Goal: Information Seeking & Learning: Learn about a topic

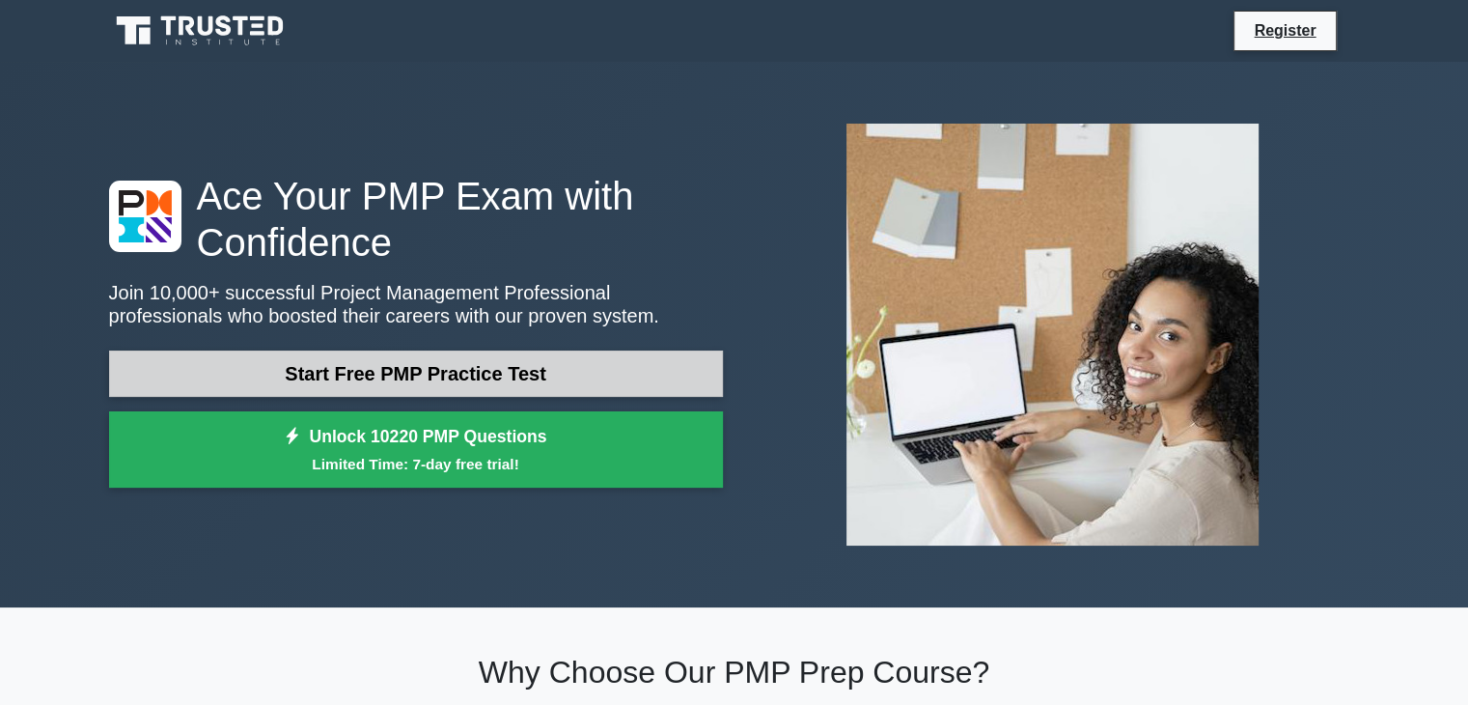
click at [584, 379] on link "Start Free PMP Practice Test" at bounding box center [416, 373] width 614 height 46
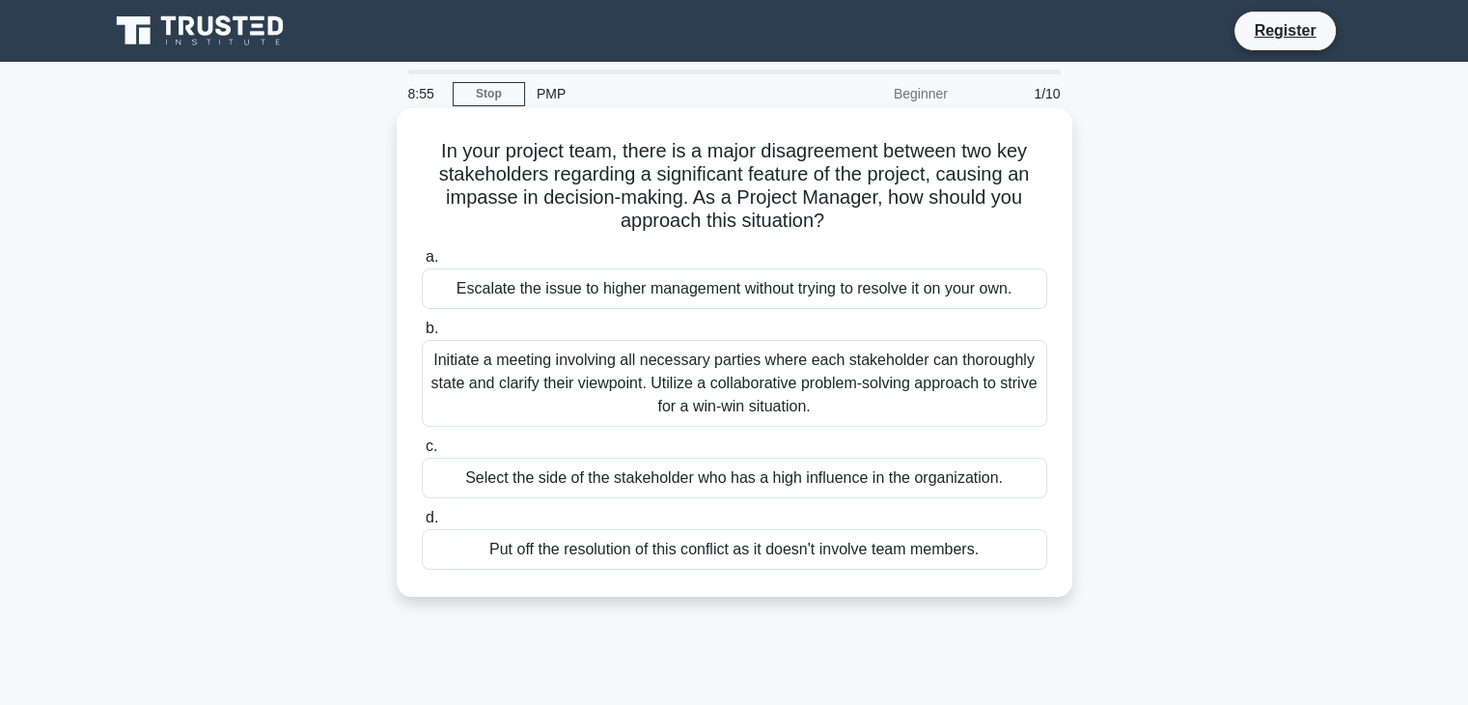
click at [669, 382] on div "Initiate a meeting involving all necessary parties where each stakeholder can t…" at bounding box center [734, 383] width 625 height 87
click at [422, 335] on input "b. Initiate a meeting involving all necessary parties where each stakeholder ca…" at bounding box center [422, 328] width 0 height 13
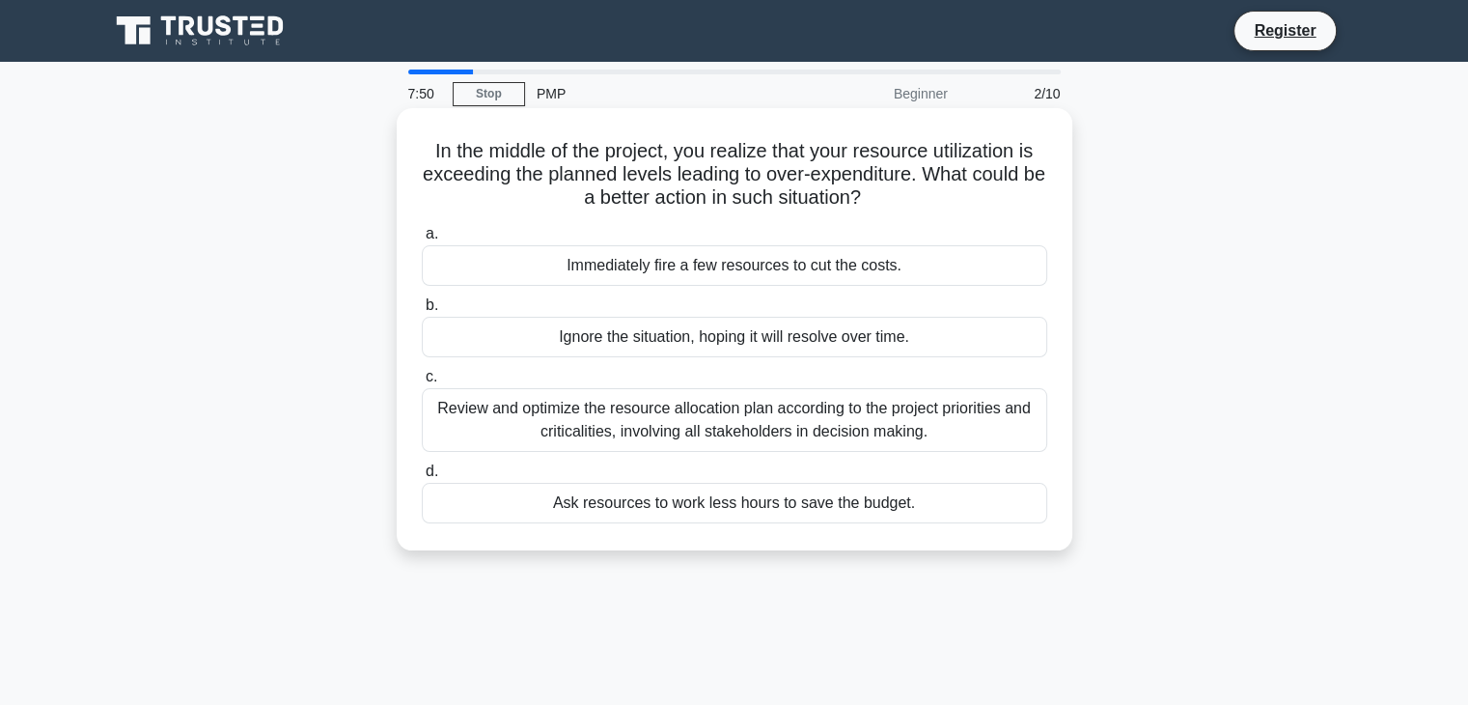
click at [733, 271] on div "Immediately fire a few resources to cut the costs." at bounding box center [734, 265] width 625 height 41
click at [422, 240] on input "a. Immediately fire a few resources to cut the costs." at bounding box center [422, 234] width 0 height 13
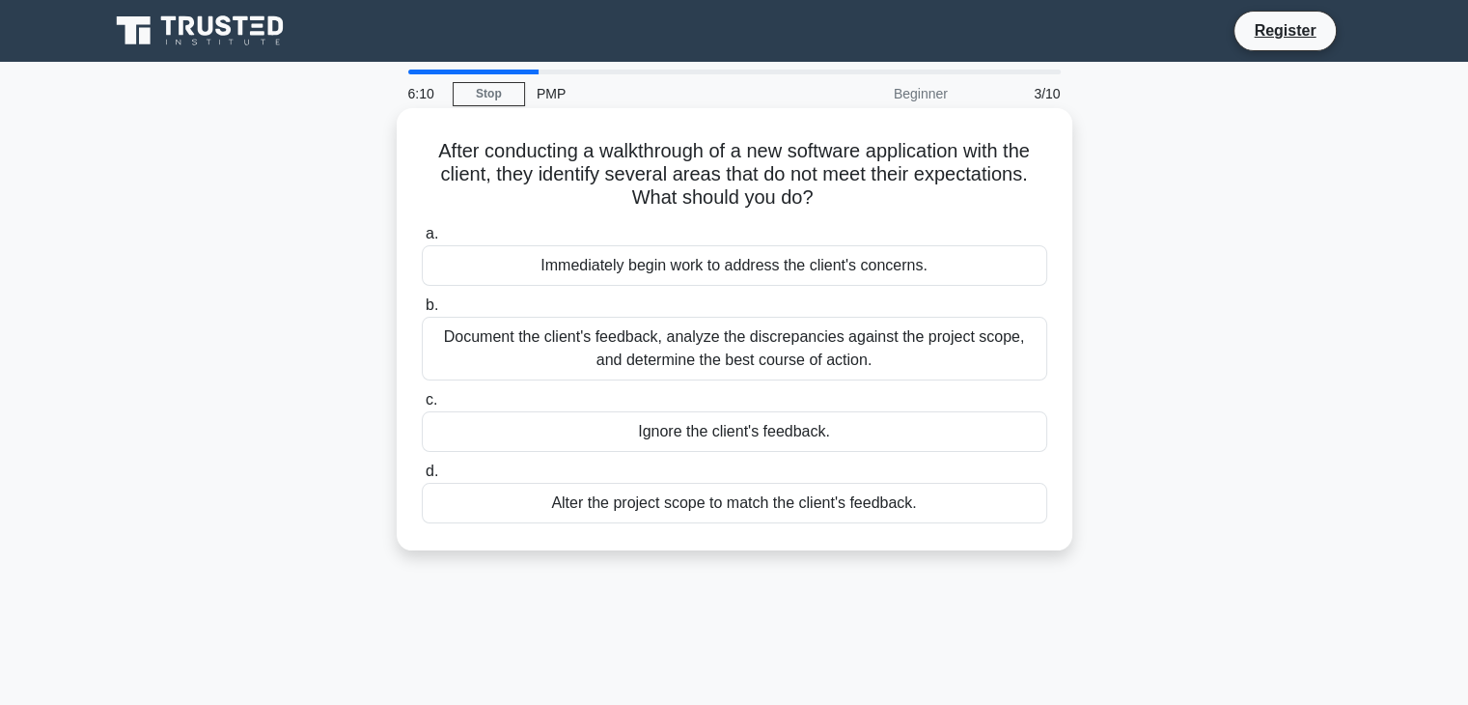
click at [872, 507] on div "Alter the project scope to match the client's feedback." at bounding box center [734, 503] width 625 height 41
click at [422, 478] on input "d. Alter the project scope to match the client's feedback." at bounding box center [422, 471] width 0 height 13
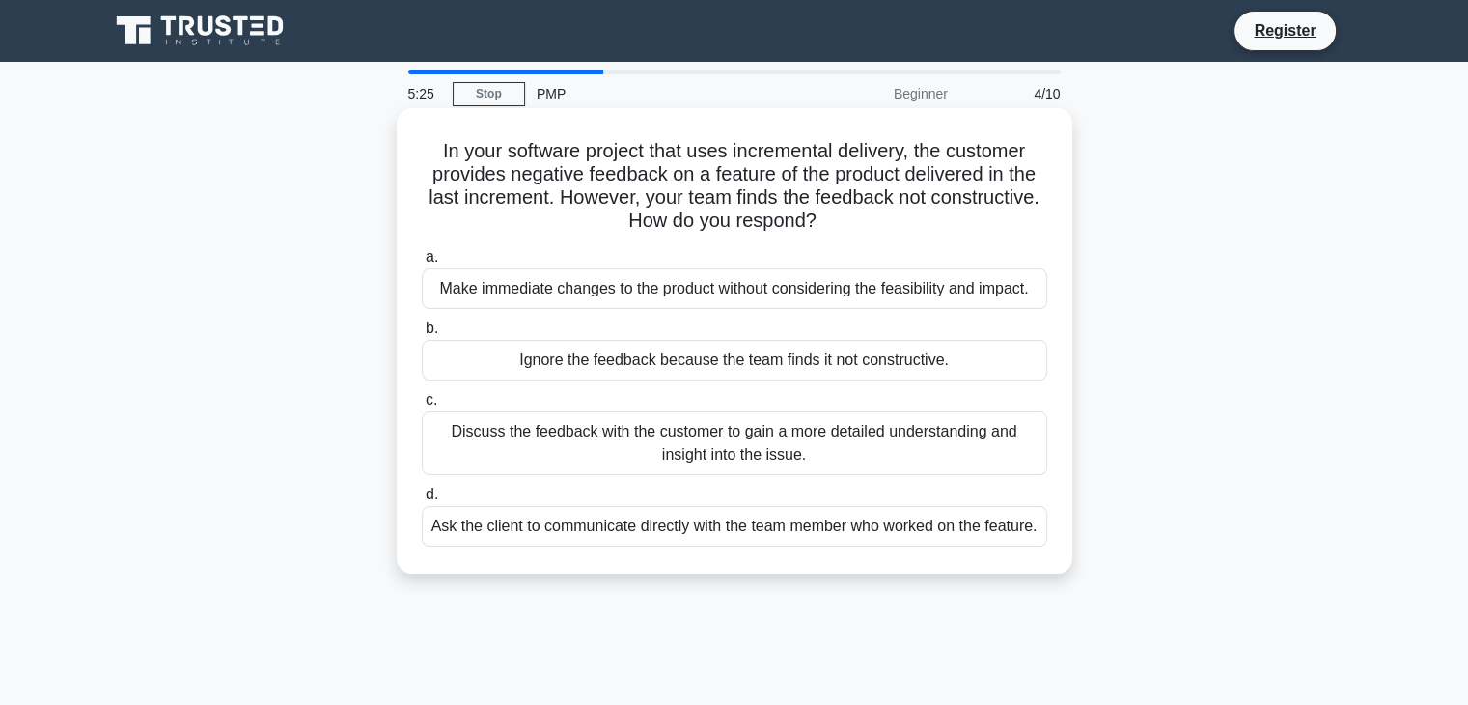
click at [639, 441] on div "Discuss the feedback with the customer to gain a more detailed understanding an…" at bounding box center [734, 443] width 625 height 64
click at [422, 406] on input "c. Discuss the feedback with the customer to gain a more detailed understanding…" at bounding box center [422, 400] width 0 height 13
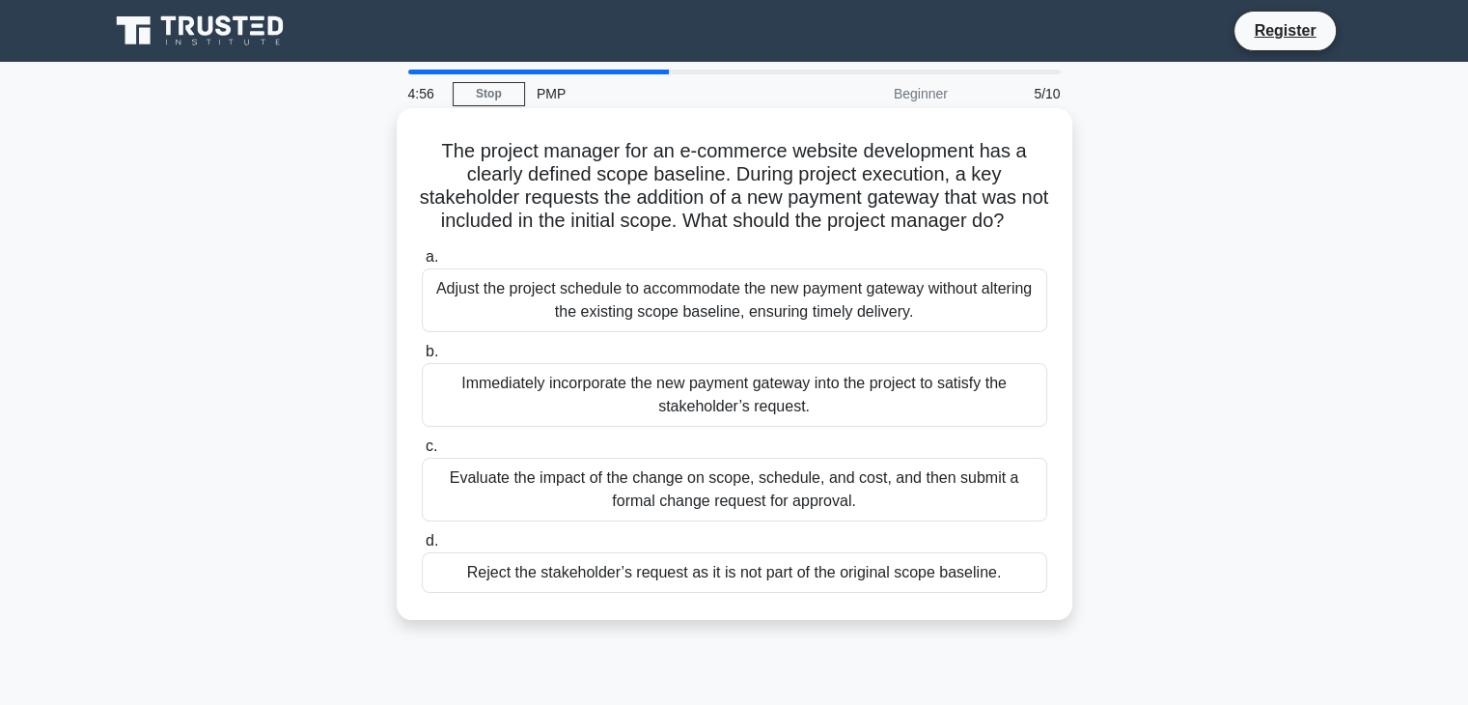
click at [822, 521] on div "Evaluate the impact of the change on scope, schedule, and cost, and then submit…" at bounding box center [734, 489] width 625 height 64
click at [422, 453] on input "c. Evaluate the impact of the change on scope, schedule, and cost, and then sub…" at bounding box center [422, 446] width 0 height 13
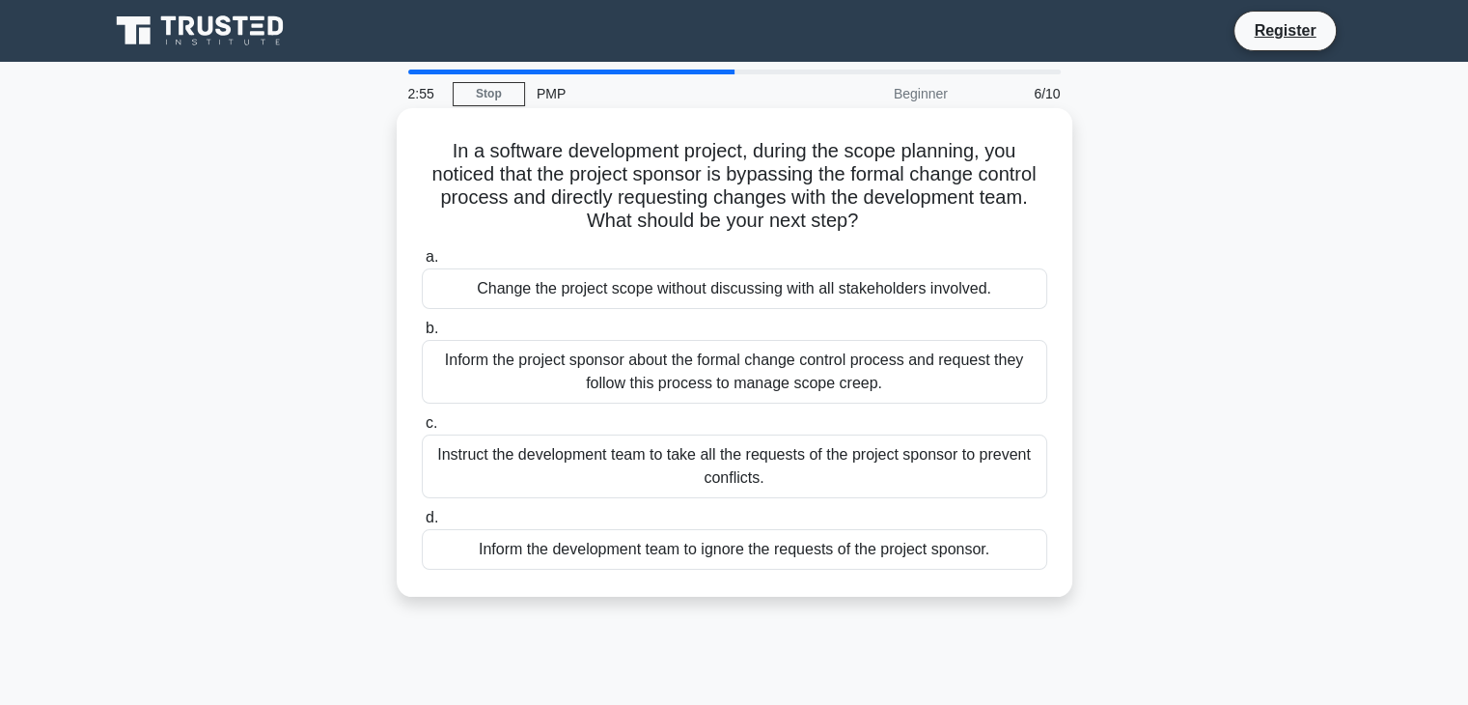
click at [908, 379] on div "Inform the project sponsor about the formal change control process and request …" at bounding box center [734, 372] width 625 height 64
click at [422, 335] on input "b. Inform the project sponsor about the formal change control process and reque…" at bounding box center [422, 328] width 0 height 13
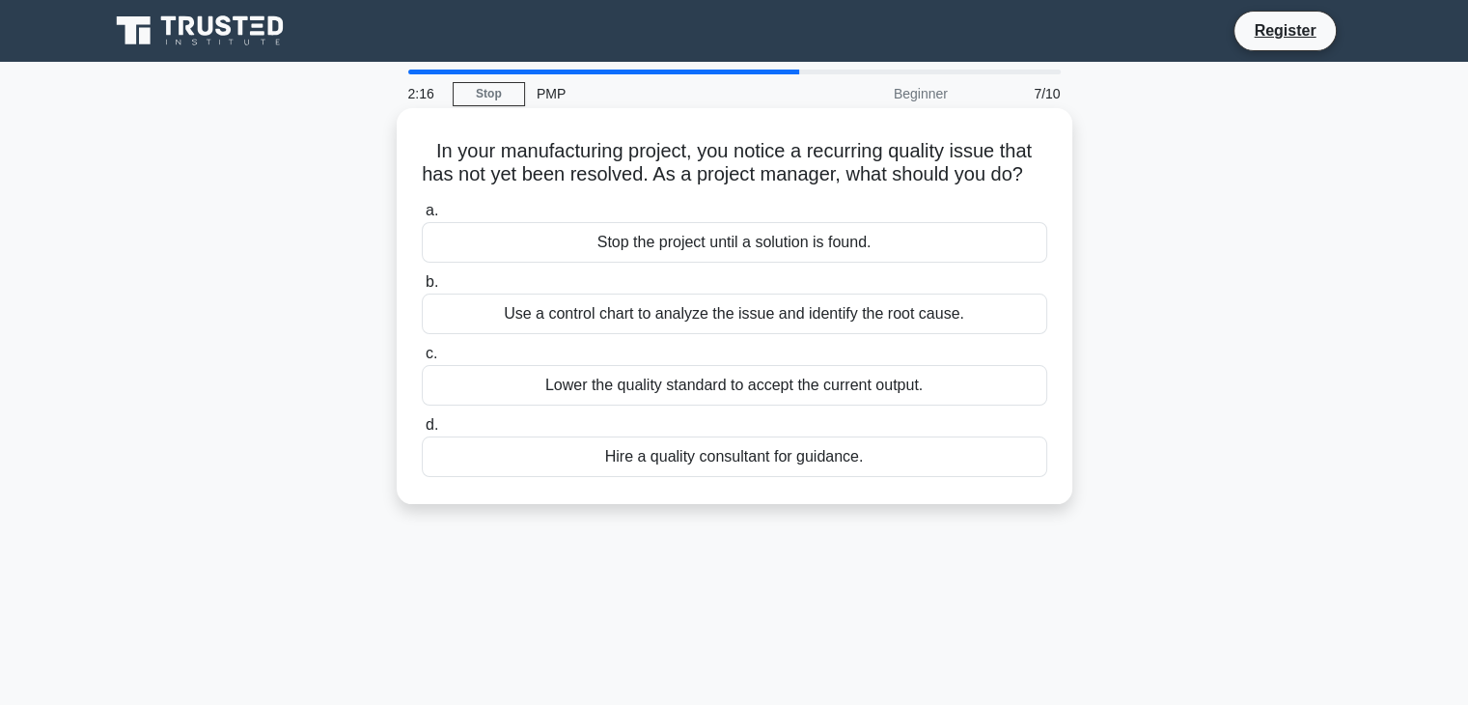
click at [829, 477] on div "Hire a quality consultant for guidance." at bounding box center [734, 456] width 625 height 41
click at [422, 431] on input "d. Hire a quality consultant for guidance." at bounding box center [422, 425] width 0 height 13
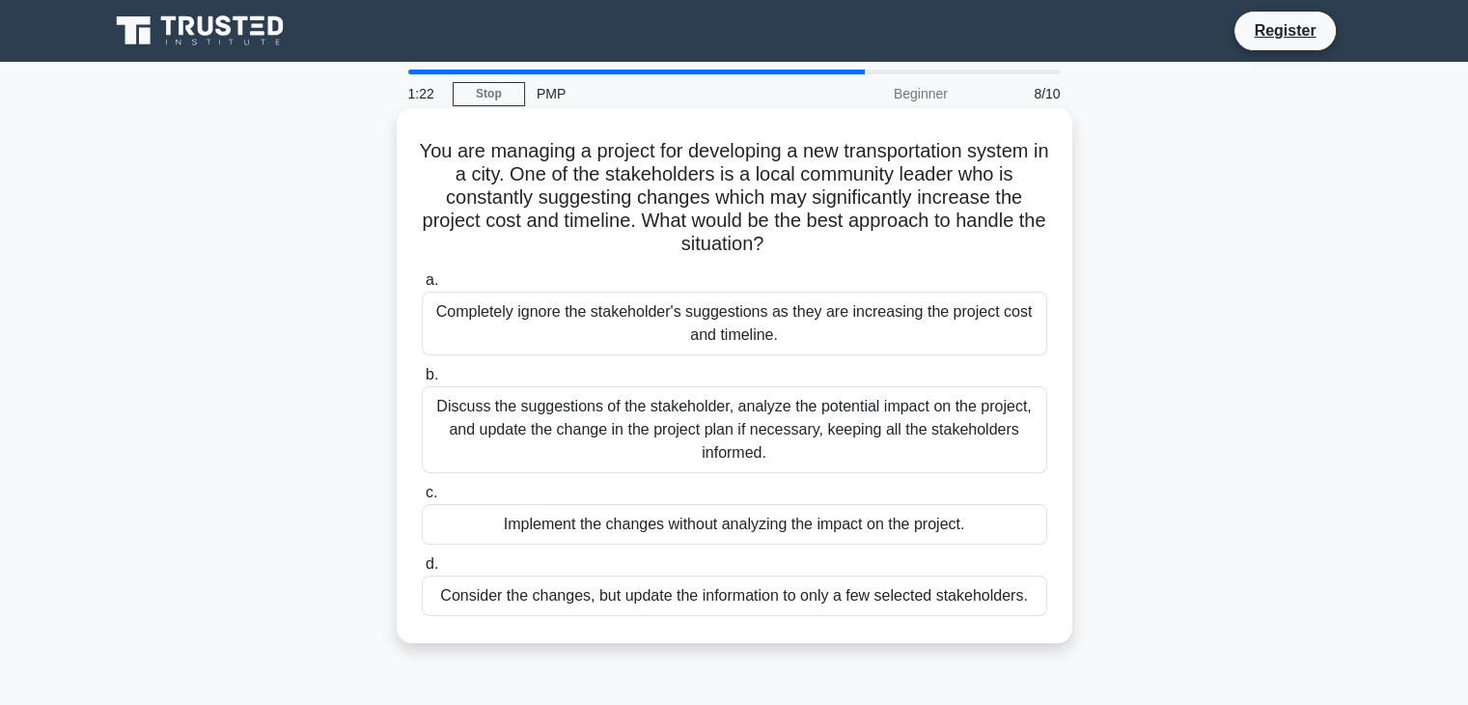
click at [706, 425] on div "Discuss the suggestions of the stakeholder, analyze the potential impact on the…" at bounding box center [734, 429] width 625 height 87
click at [422, 381] on input "b. Discuss the suggestions of the stakeholder, analyze the potential impact on …" at bounding box center [422, 375] width 0 height 13
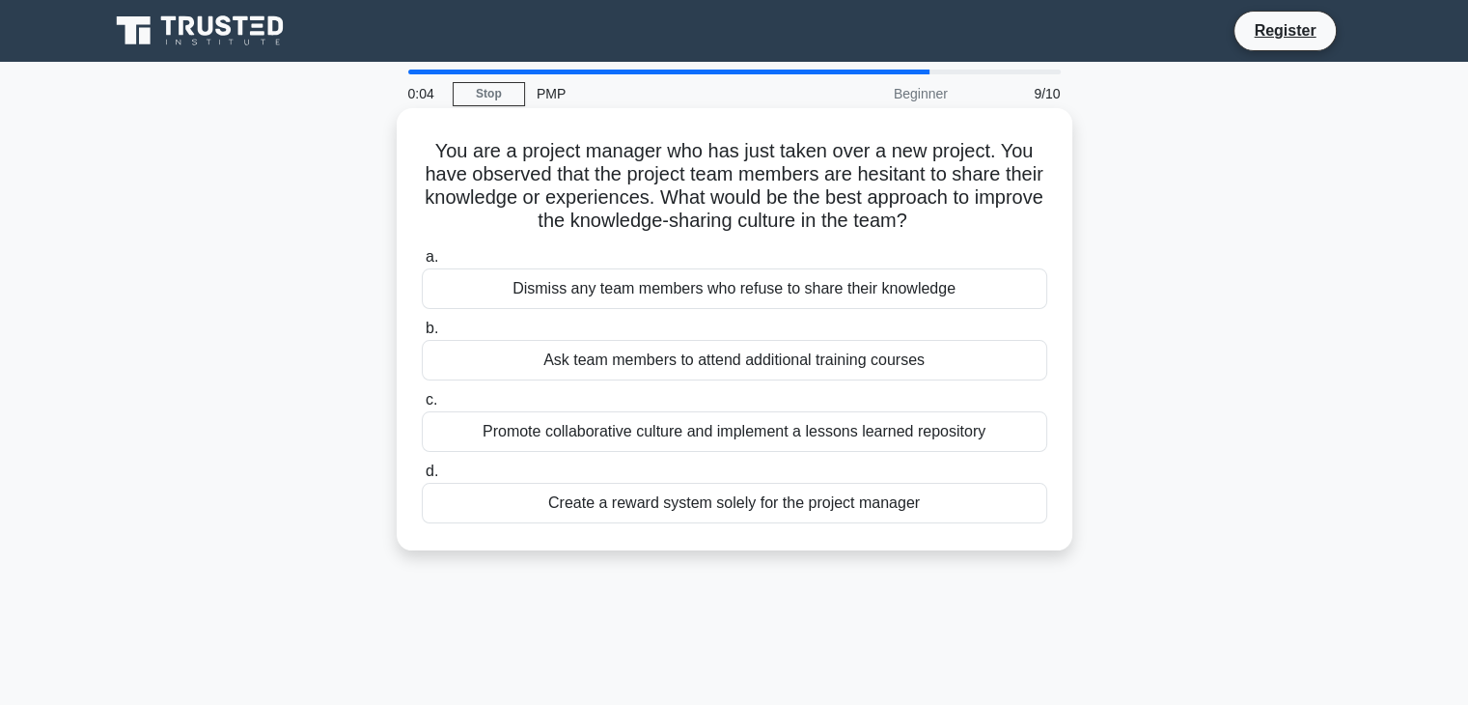
click at [709, 427] on div "Promote collaborative culture and implement a lessons learned repository" at bounding box center [734, 431] width 625 height 41
click at [422, 406] on input "c. Promote collaborative culture and implement a lessons learned repository" at bounding box center [422, 400] width 0 height 13
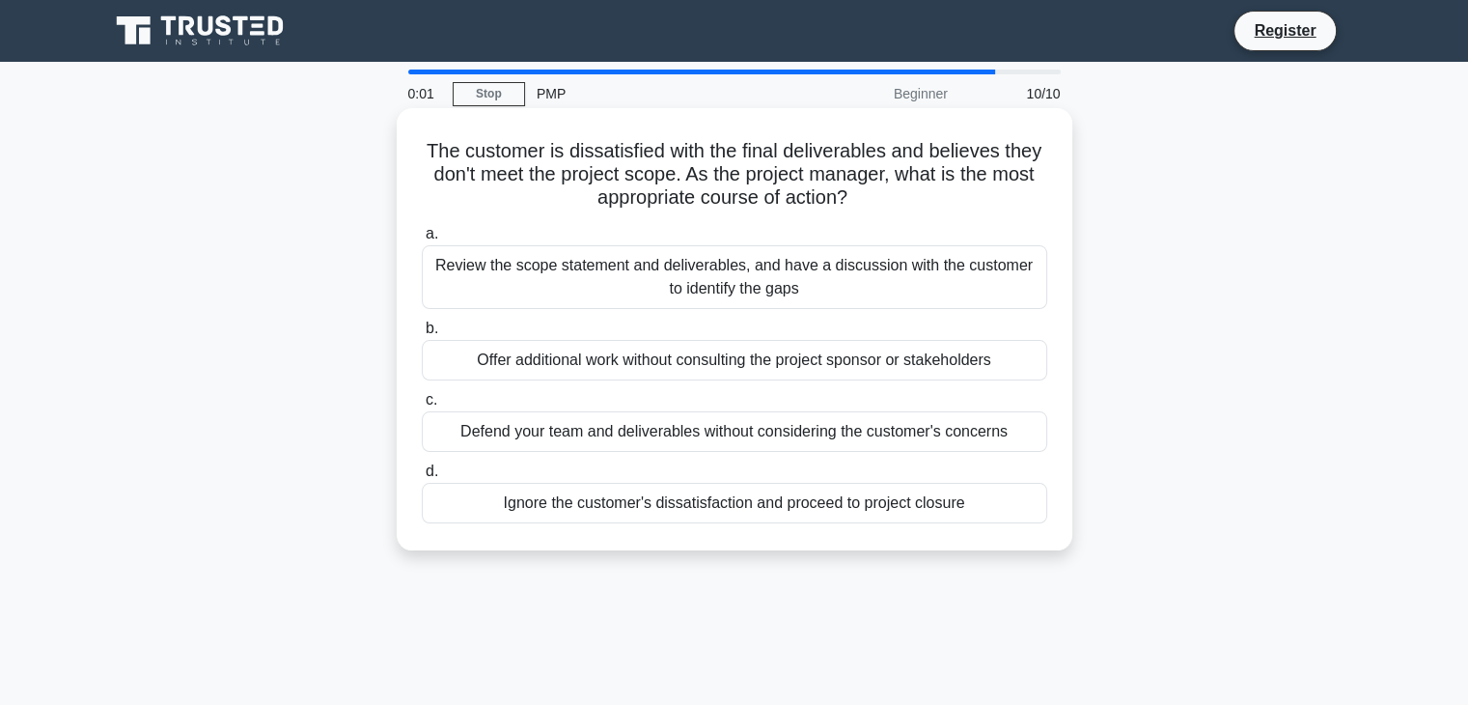
click at [699, 446] on div "Defend your team and deliverables without considering the customer's concerns" at bounding box center [734, 431] width 625 height 41
click at [422, 406] on input "c. Defend your team and deliverables without considering the customer's concerns" at bounding box center [422, 400] width 0 height 13
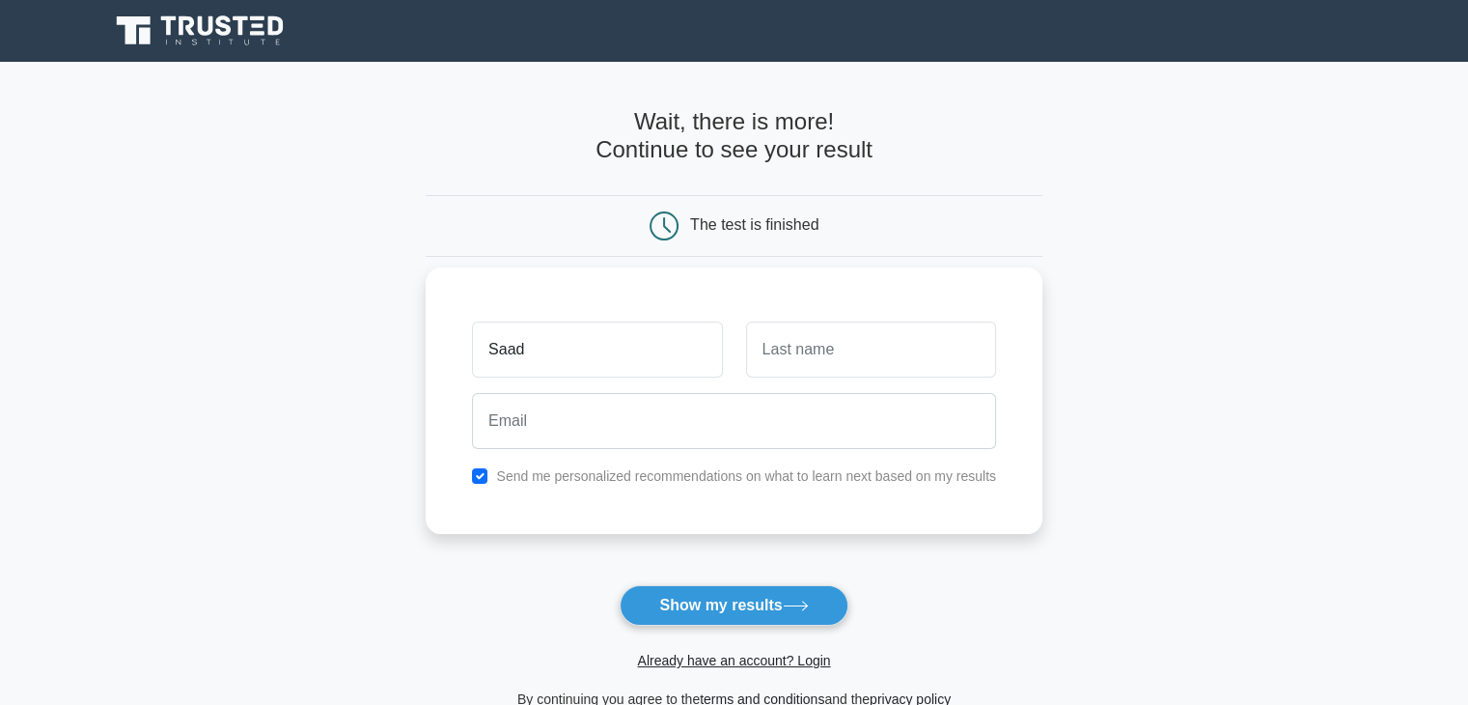
type input "Saad"
type input "Shahzad"
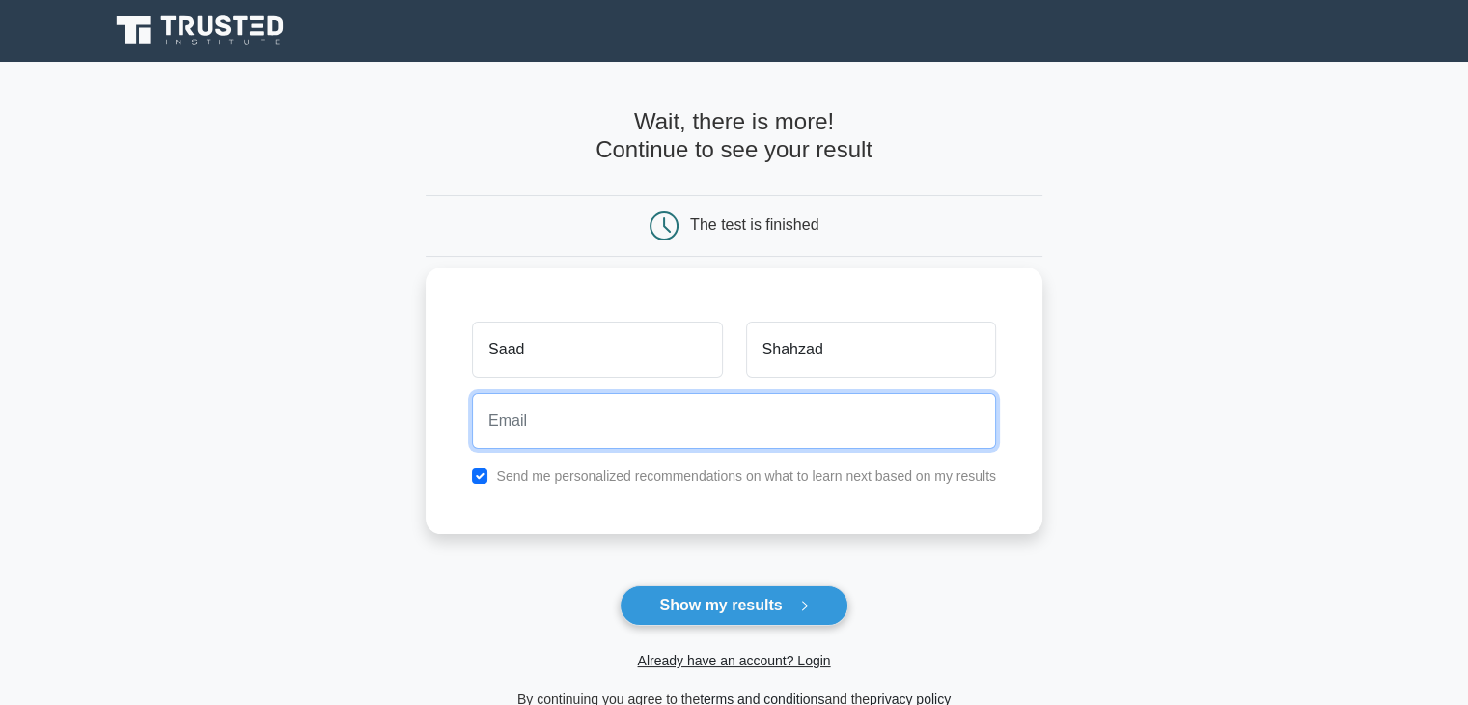
click at [811, 414] on input "email" at bounding box center [734, 421] width 524 height 56
click at [703, 435] on input "email" at bounding box center [734, 421] width 524 height 56
type input "saadch100@gmail.com"
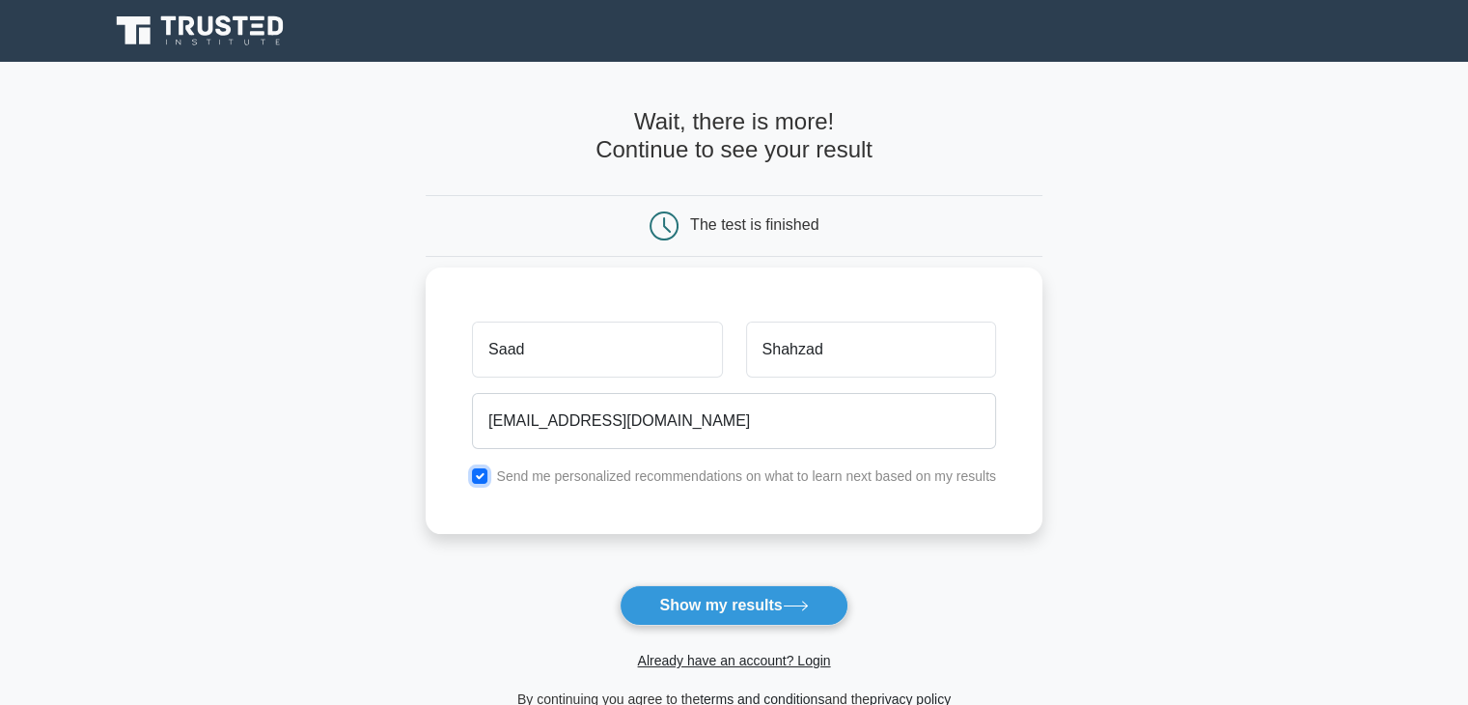
click at [486, 480] on input "checkbox" at bounding box center [479, 475] width 15 height 15
checkbox input "false"
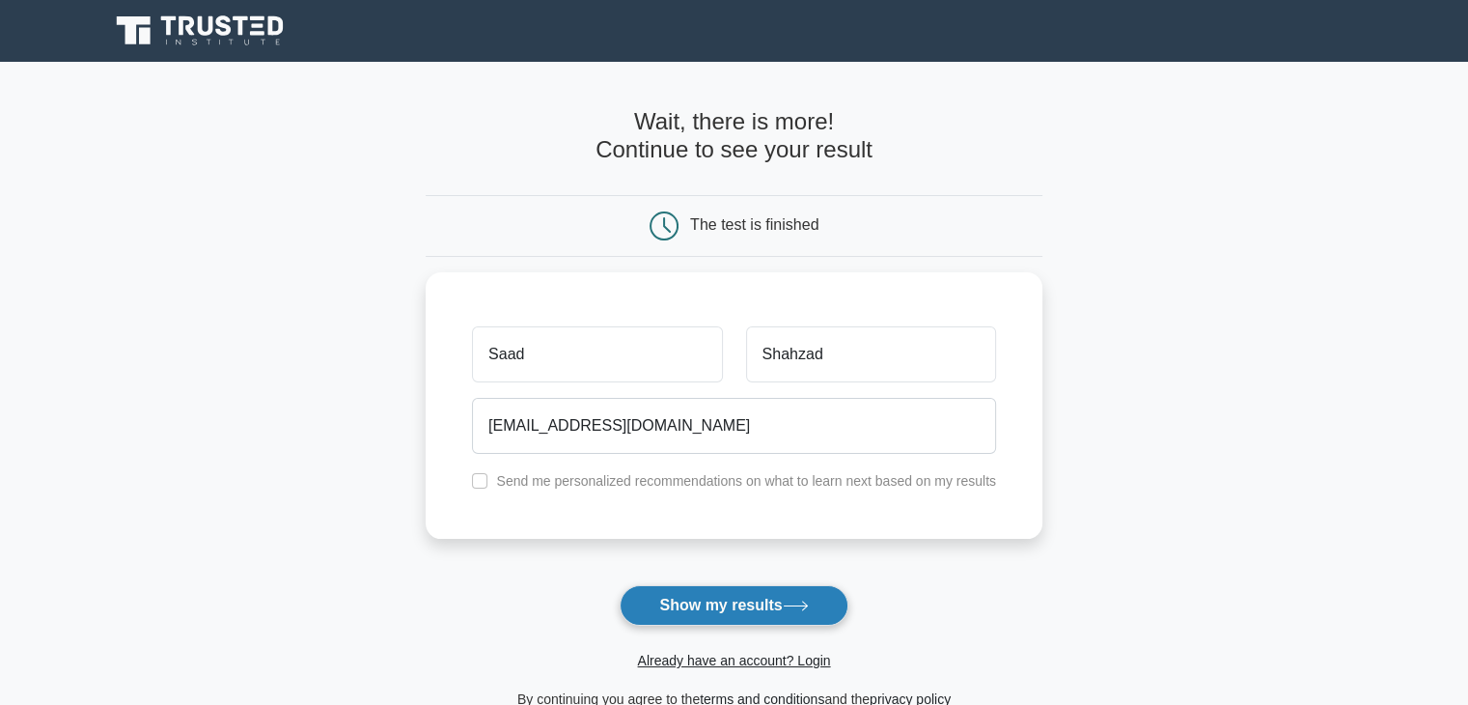
click at [737, 600] on button "Show my results" at bounding box center [734, 605] width 228 height 41
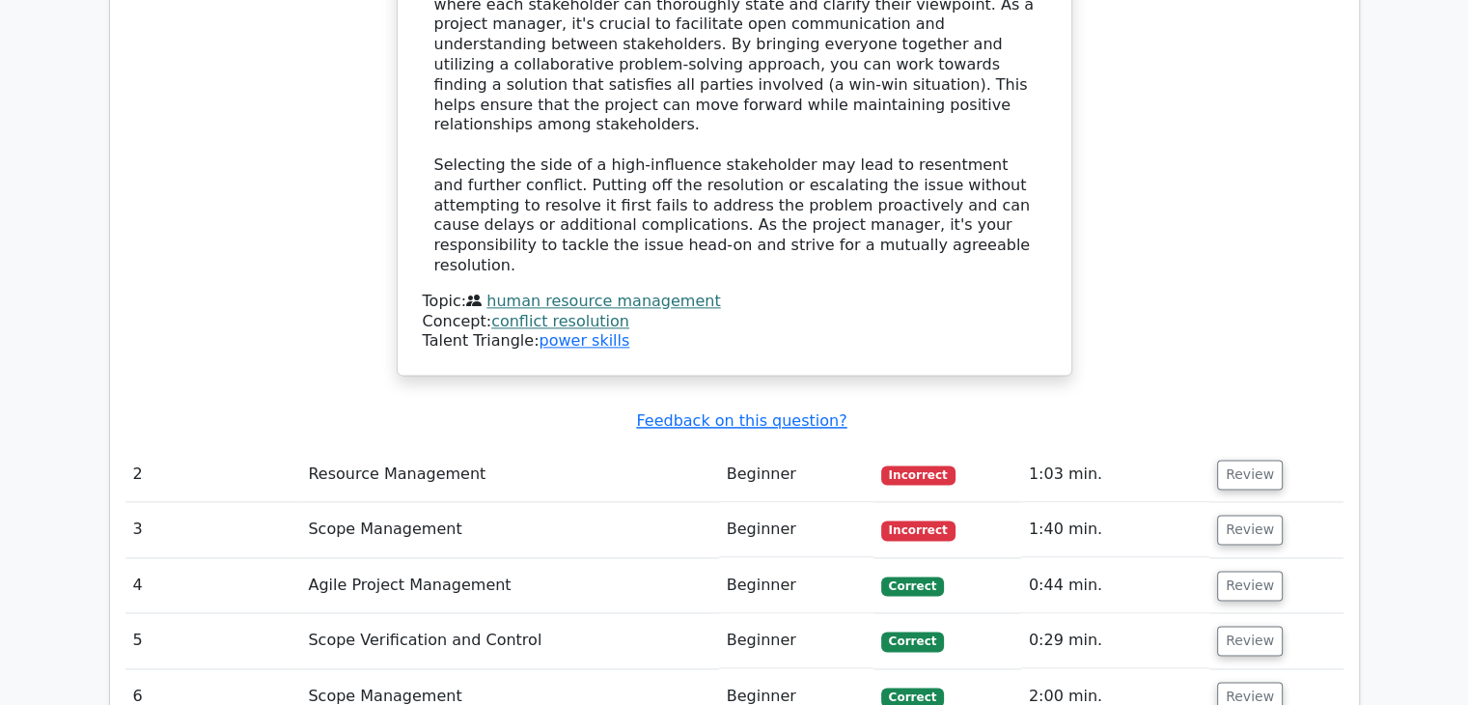
scroll to position [2413, 0]
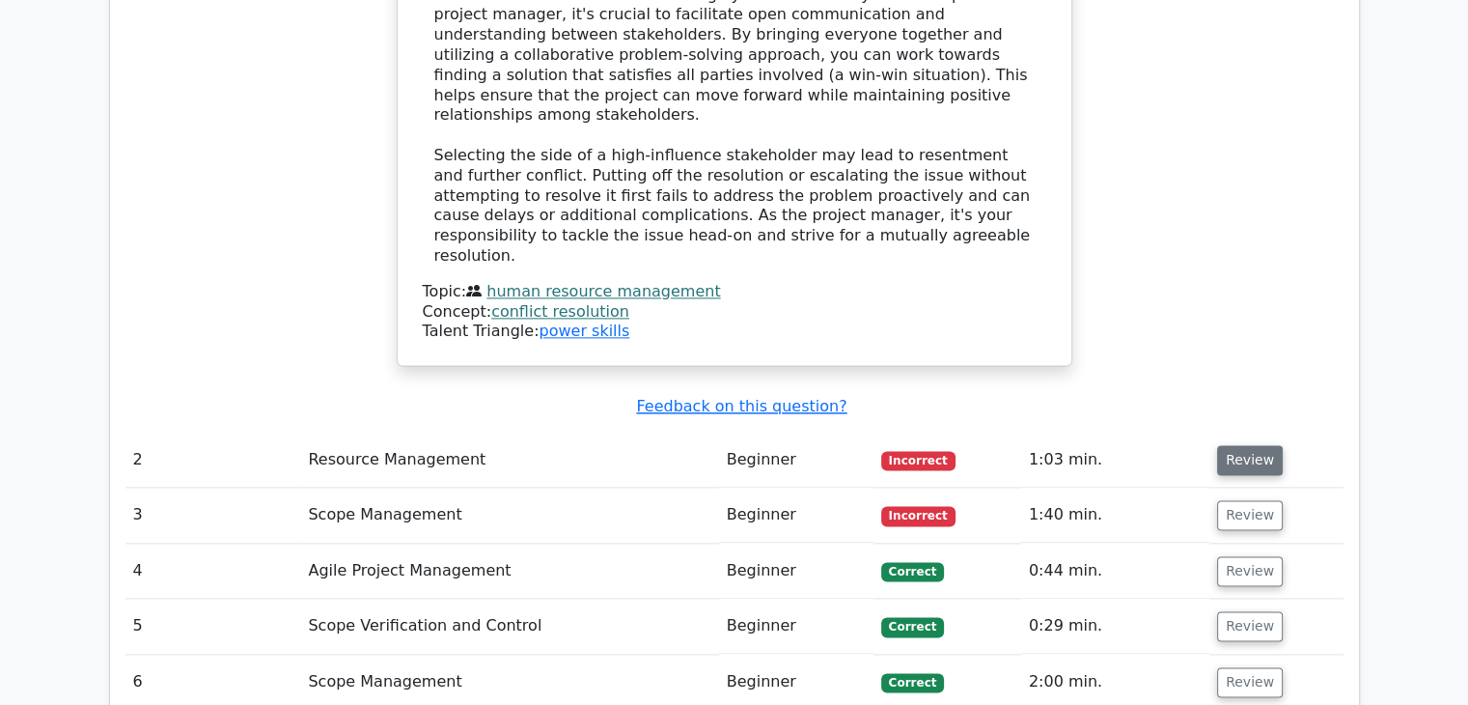
click at [1217, 445] on button "Review" at bounding box center [1250, 460] width 66 height 30
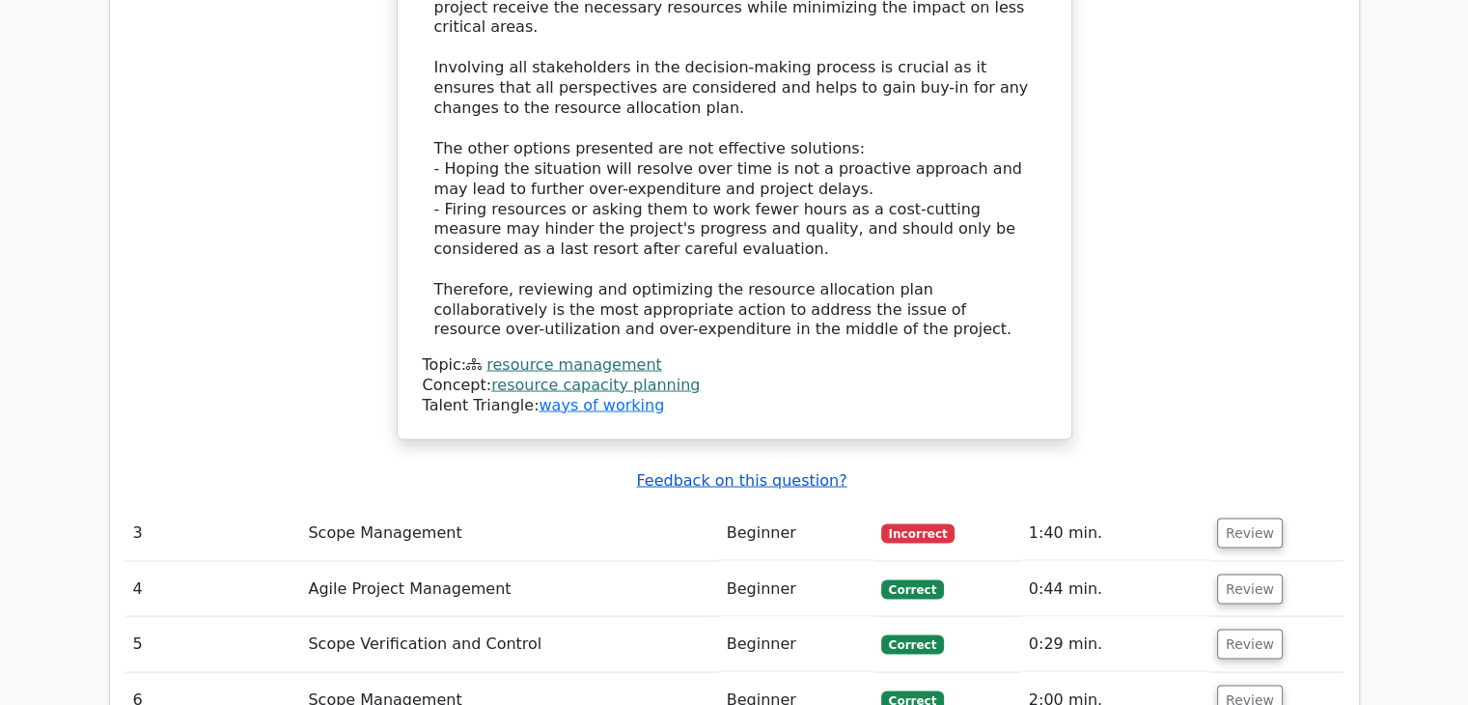
scroll to position [3571, 0]
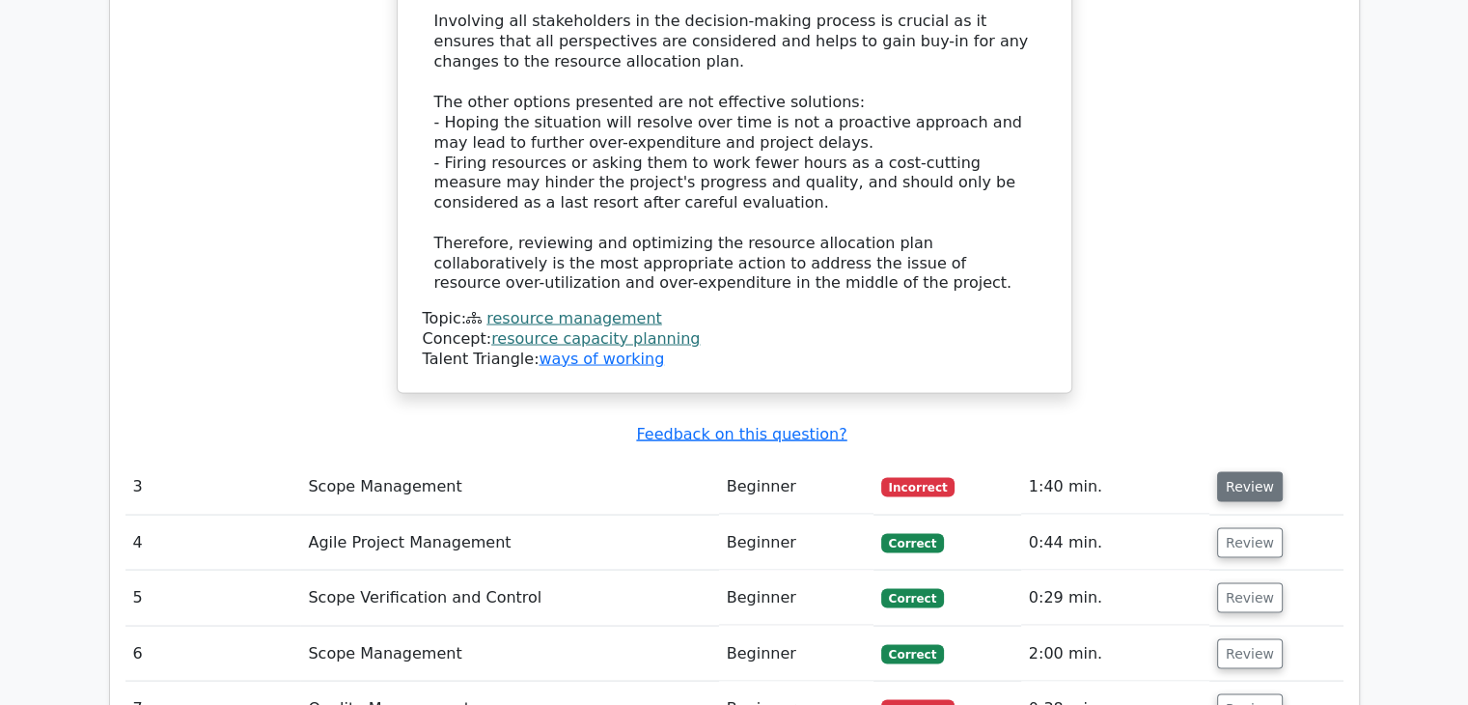
click at [1220, 471] on button "Review" at bounding box center [1250, 486] width 66 height 30
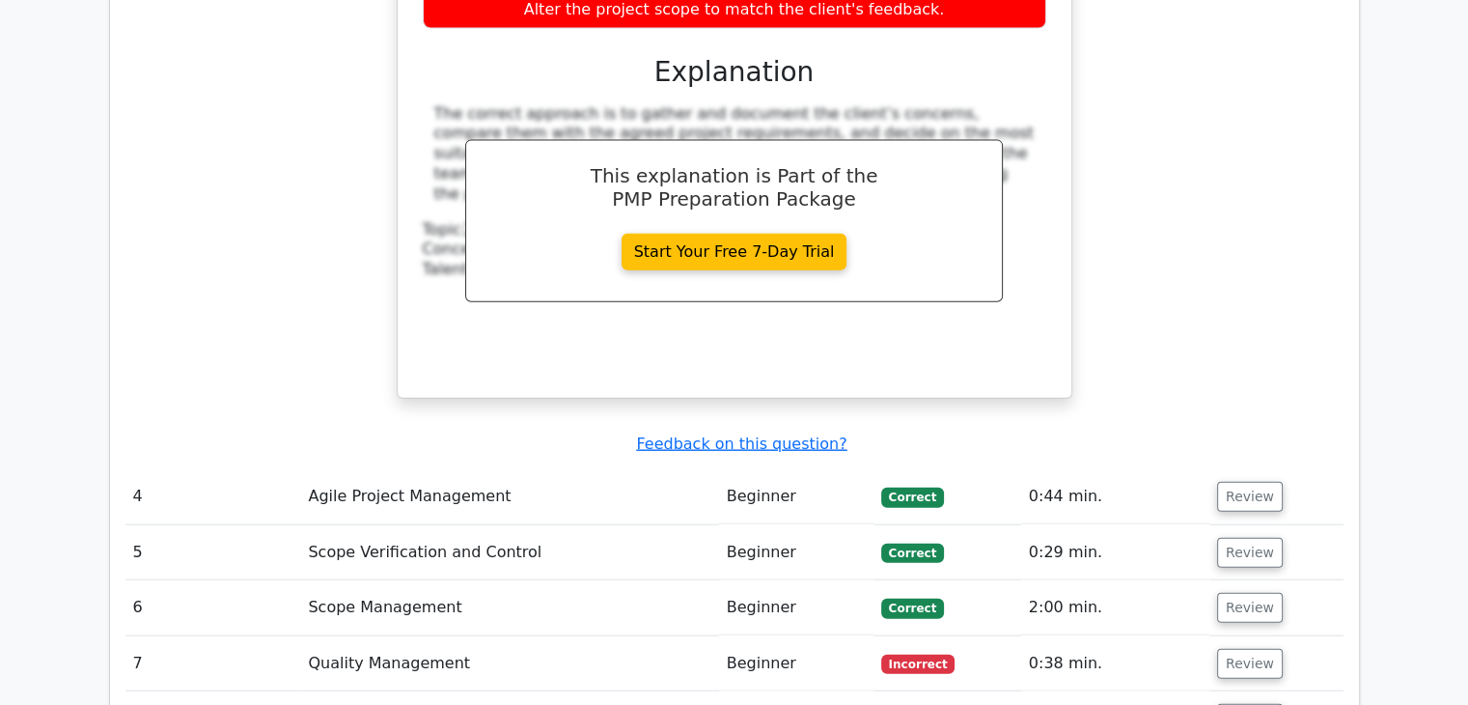
scroll to position [4439, 0]
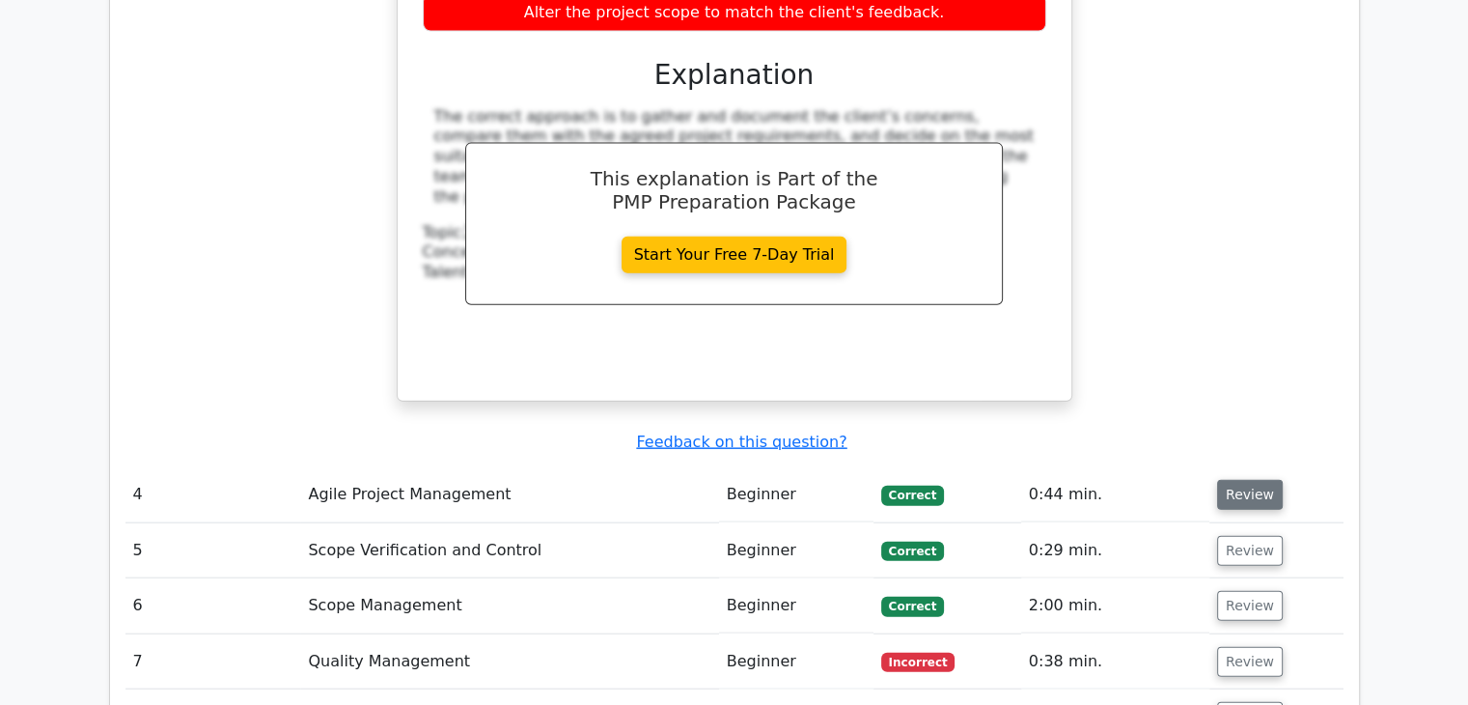
click at [1227, 480] on button "Review" at bounding box center [1250, 495] width 66 height 30
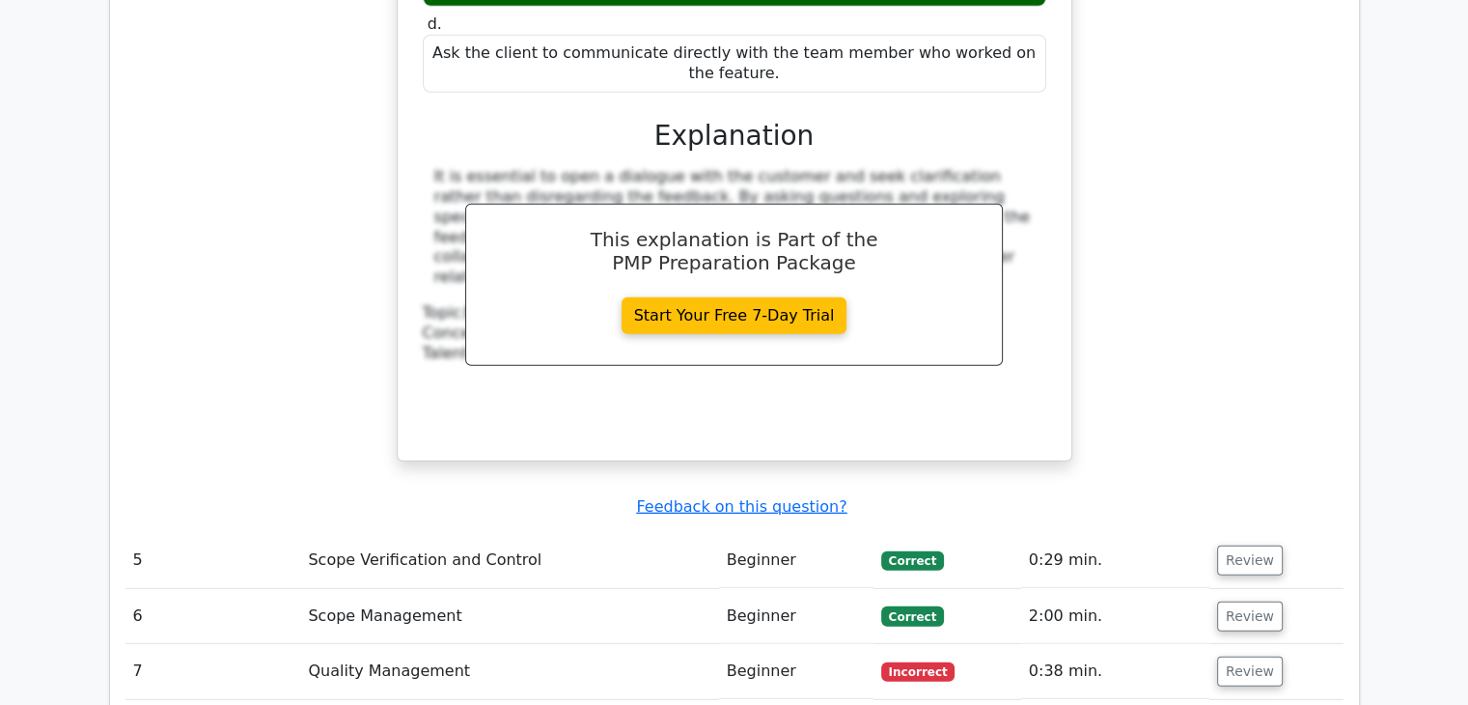
scroll to position [5405, 0]
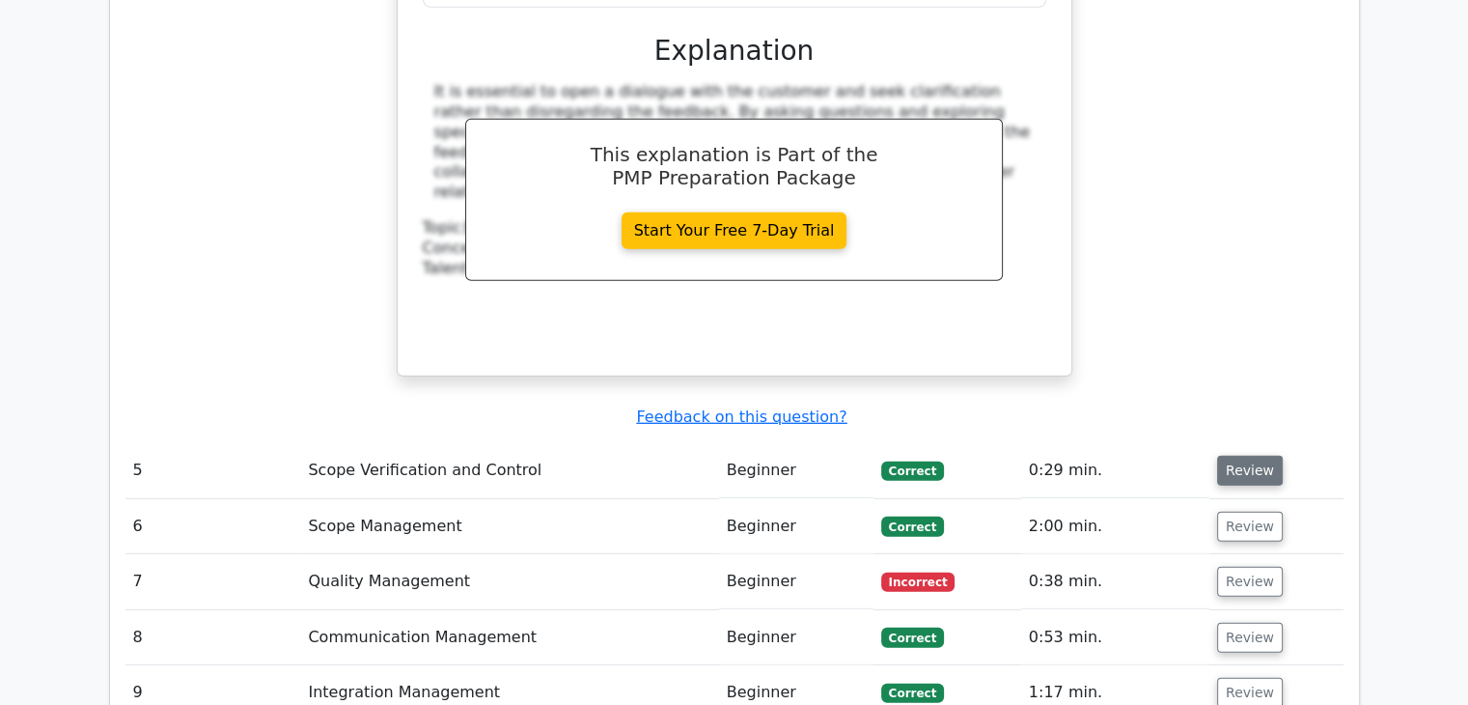
click at [1231, 456] on button "Review" at bounding box center [1250, 471] width 66 height 30
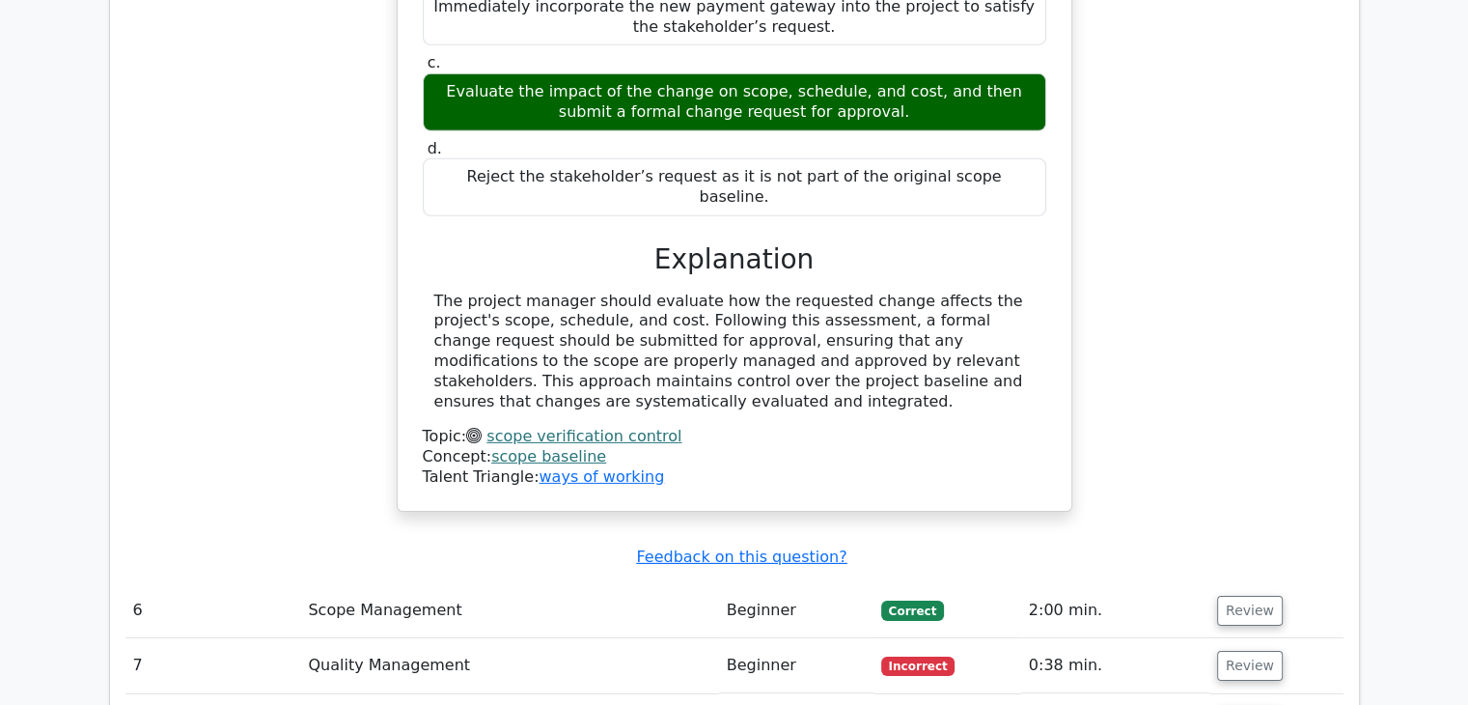
scroll to position [6177, 0]
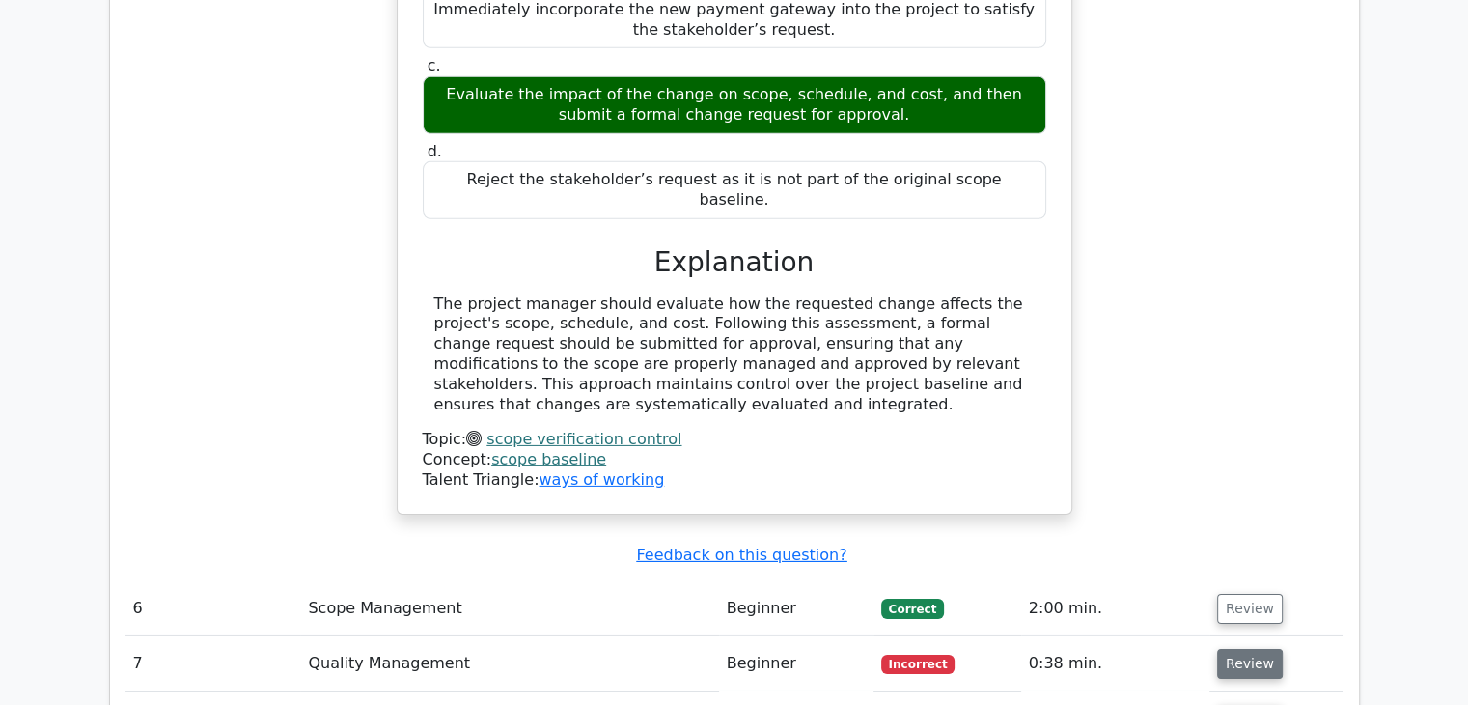
click at [1247, 649] on button "Review" at bounding box center [1250, 664] width 66 height 30
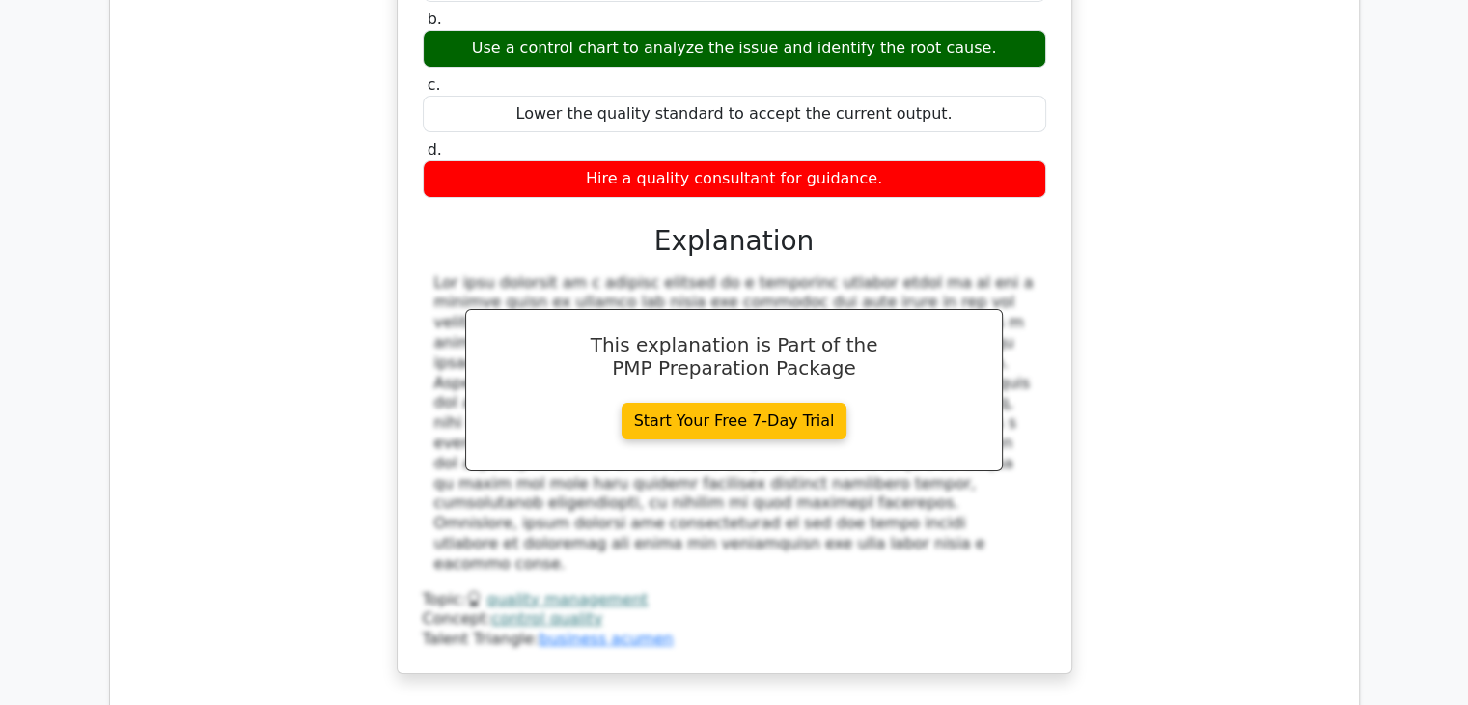
scroll to position [7045, 0]
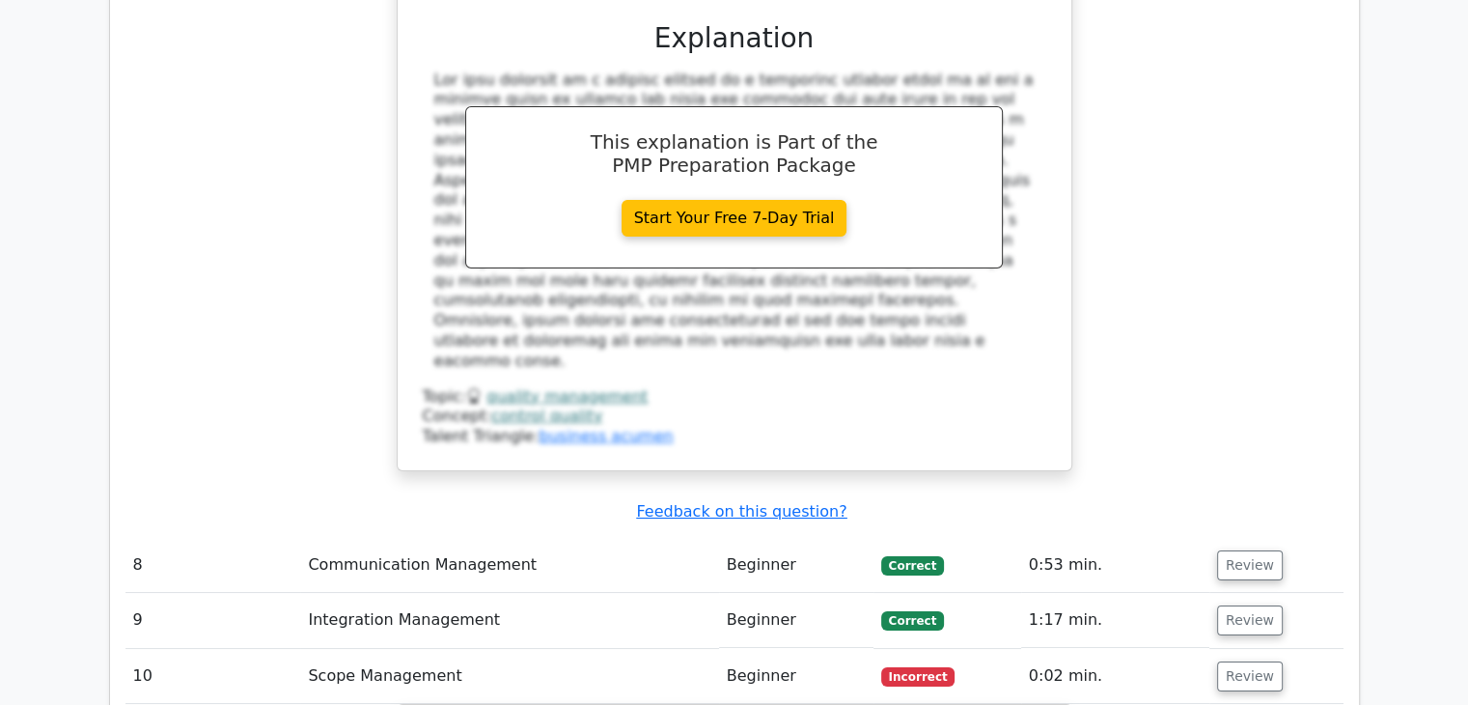
scroll to position [7238, 0]
